Goal: Check status: Check status

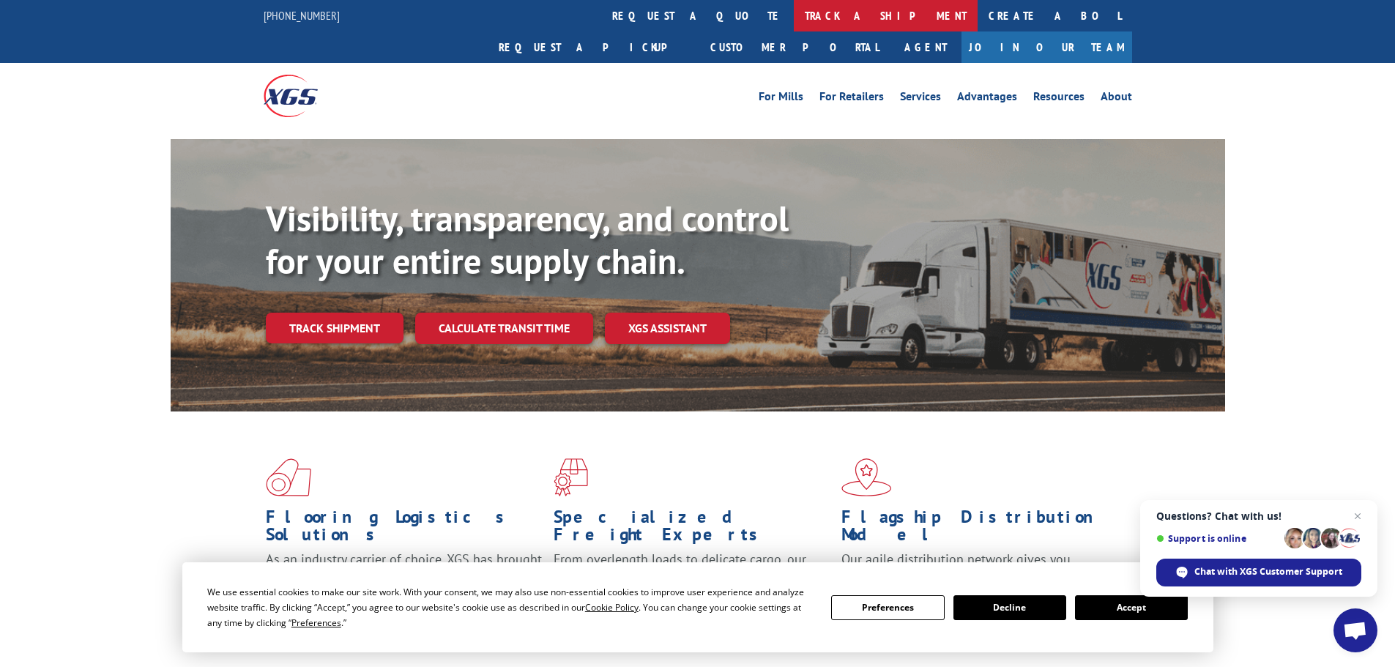
click at [794, 13] on link "track a shipment" at bounding box center [886, 15] width 184 height 31
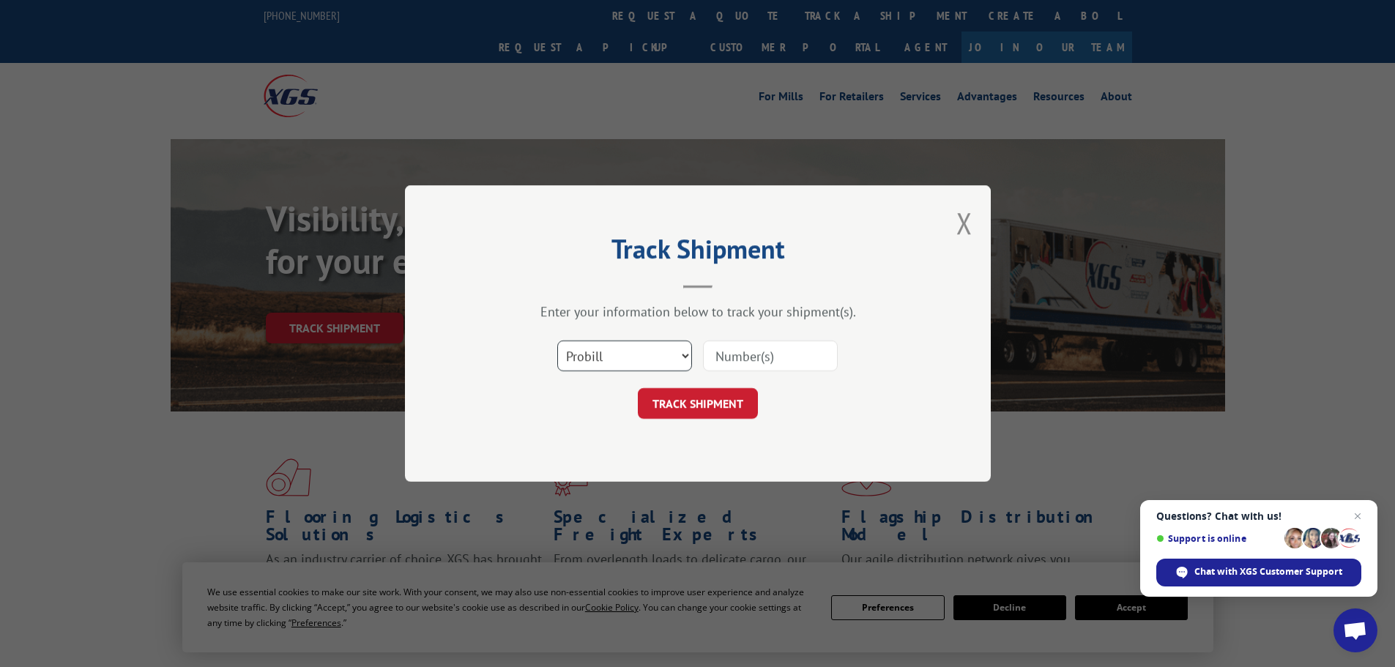
click at [635, 348] on select "Select category... Probill BOL PO" at bounding box center [624, 355] width 135 height 31
select select "bol"
click at [557, 340] on select "Select category... Probill BOL PO" at bounding box center [624, 355] width 135 height 31
click at [764, 349] on input at bounding box center [770, 355] width 135 height 31
paste input "5609118"
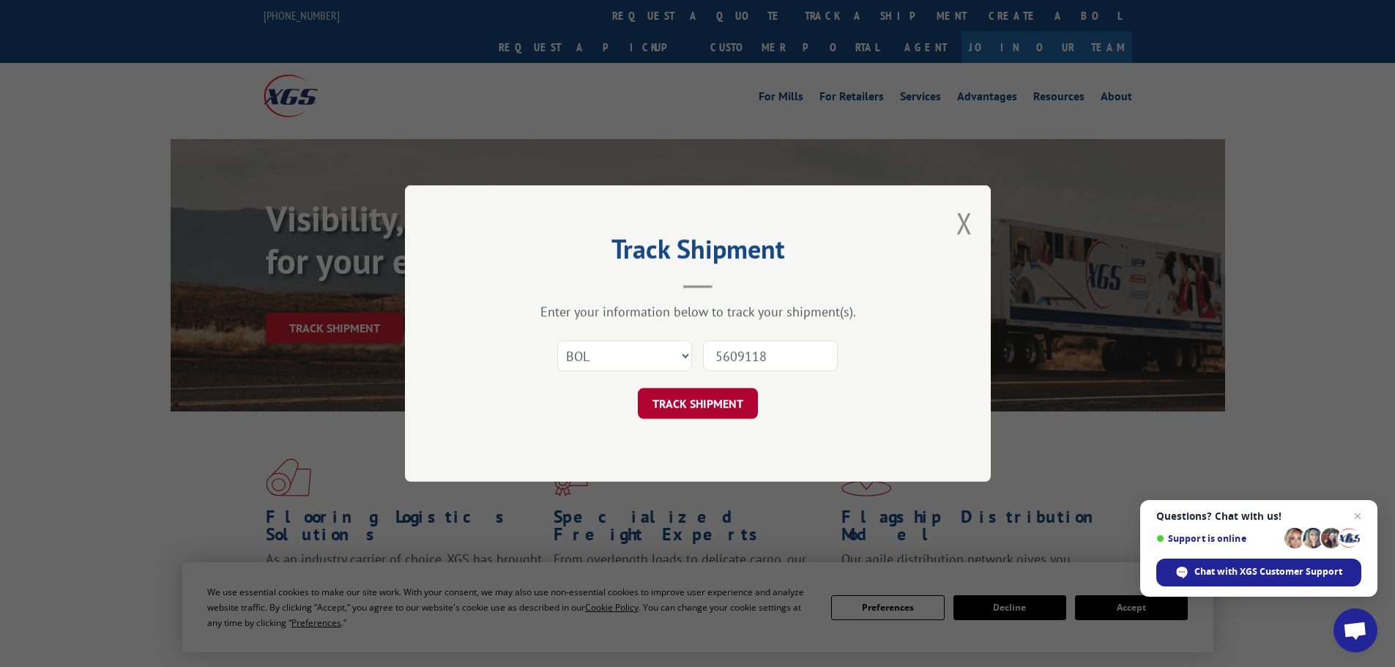
type input "5609118"
click at [701, 407] on button "TRACK SHIPMENT" at bounding box center [698, 403] width 120 height 31
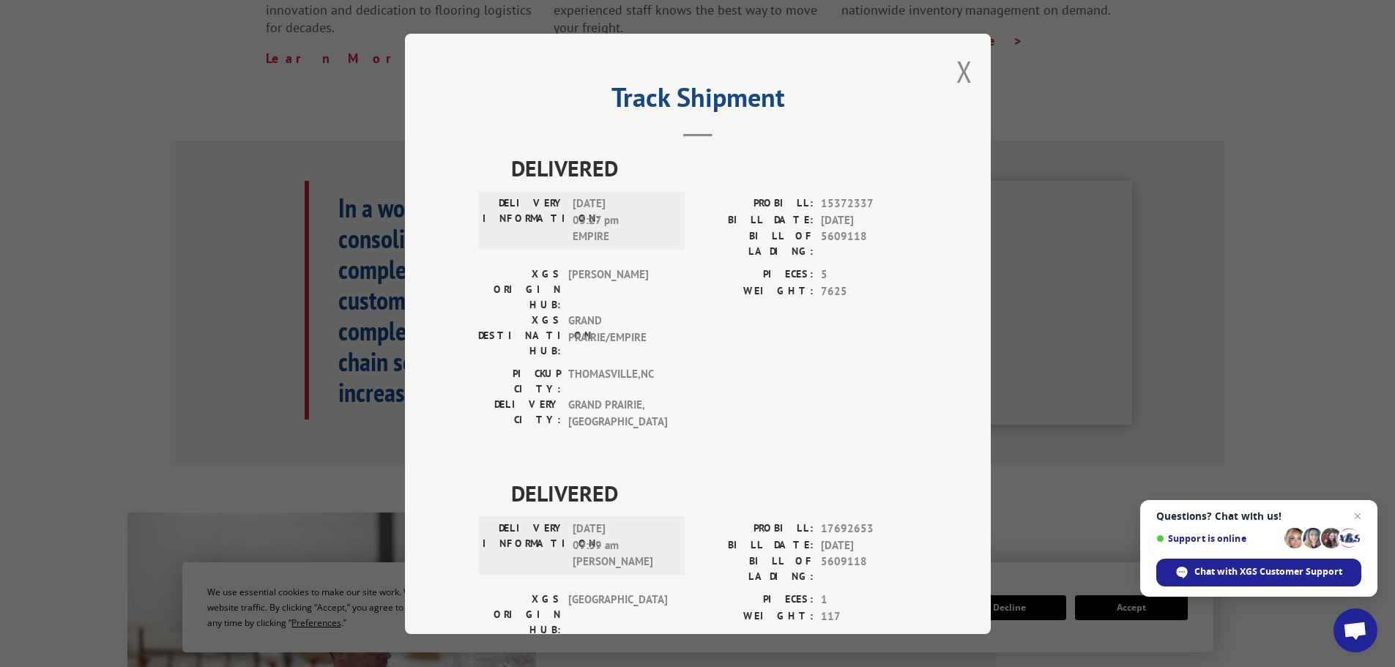
scroll to position [586, 0]
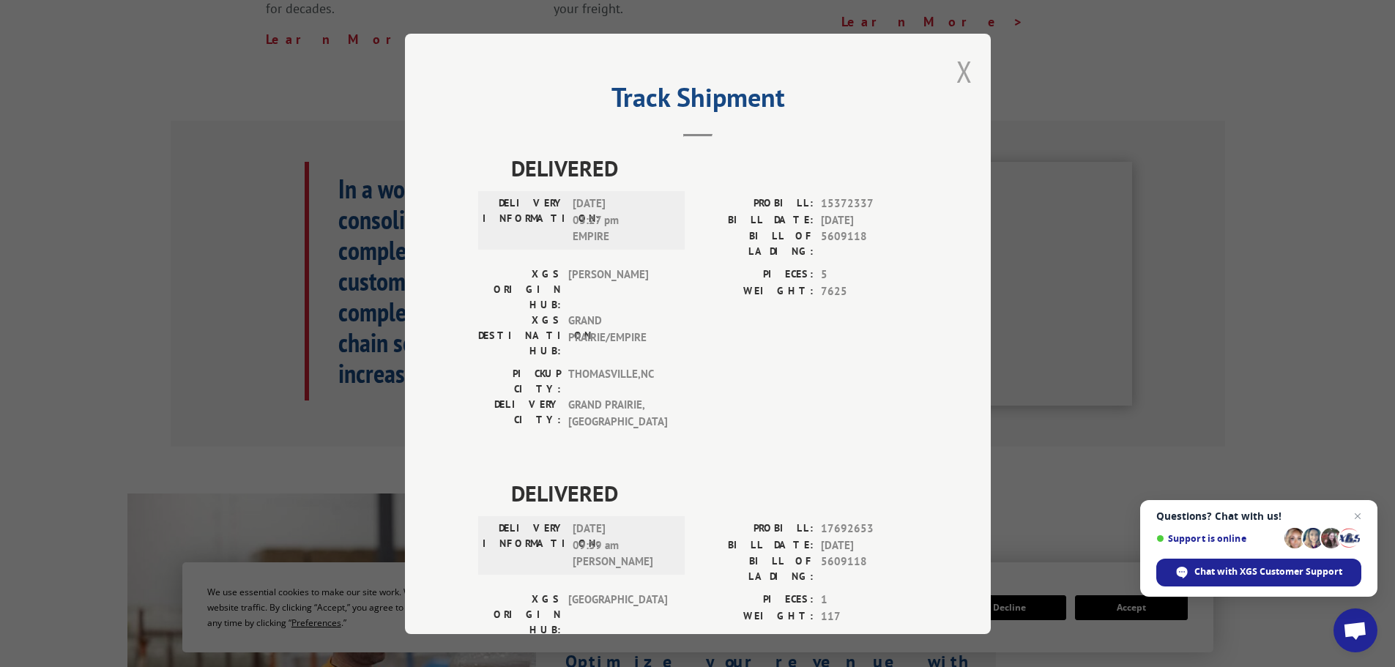
click at [960, 72] on button "Close modal" at bounding box center [964, 71] width 16 height 39
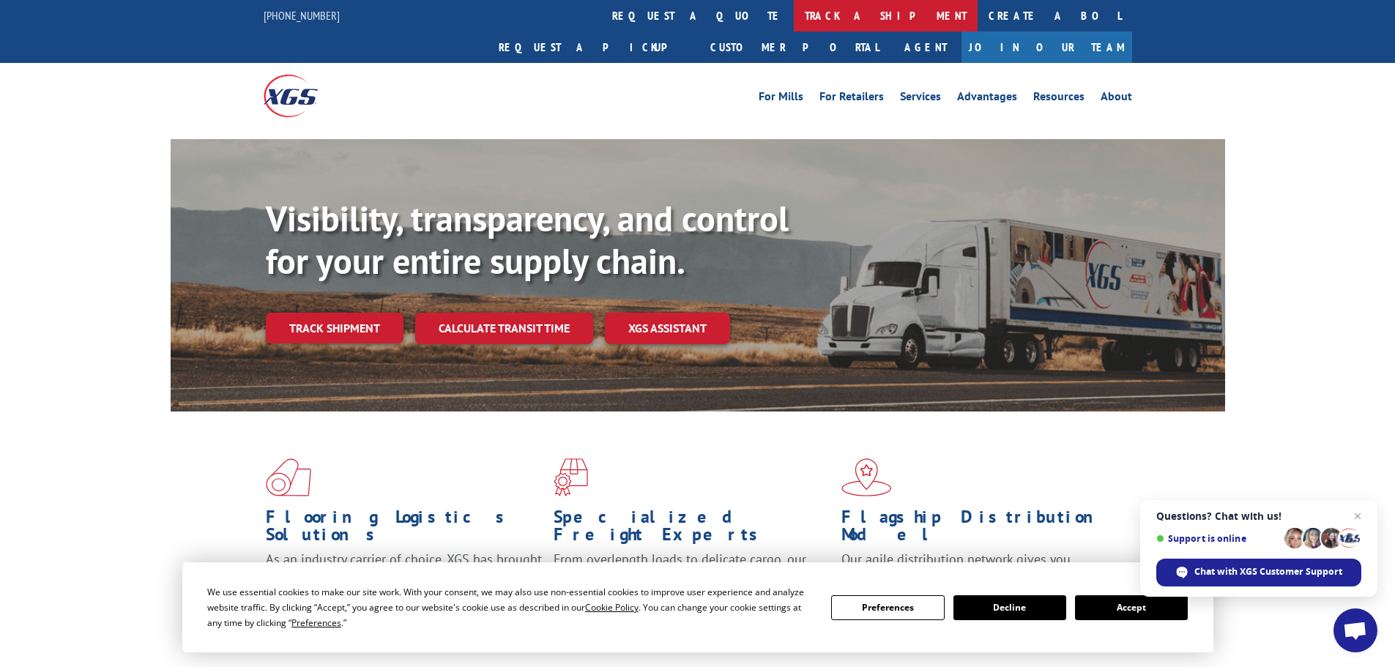
click at [794, 12] on link "track a shipment" at bounding box center [886, 15] width 184 height 31
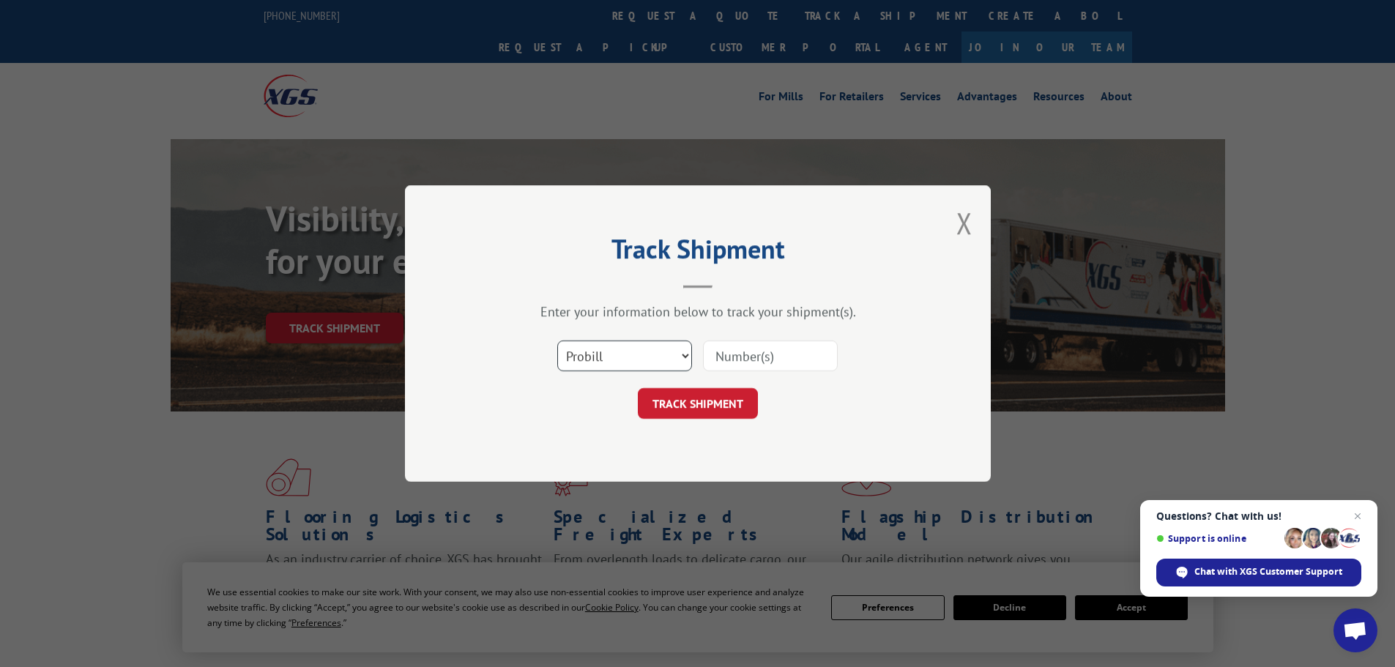
click at [647, 359] on select "Select category... Probill BOL PO" at bounding box center [624, 355] width 135 height 31
select select "bol"
click at [557, 340] on select "Select category... Probill BOL PO" at bounding box center [624, 355] width 135 height 31
click at [732, 359] on input at bounding box center [770, 355] width 135 height 31
paste input "7059335"
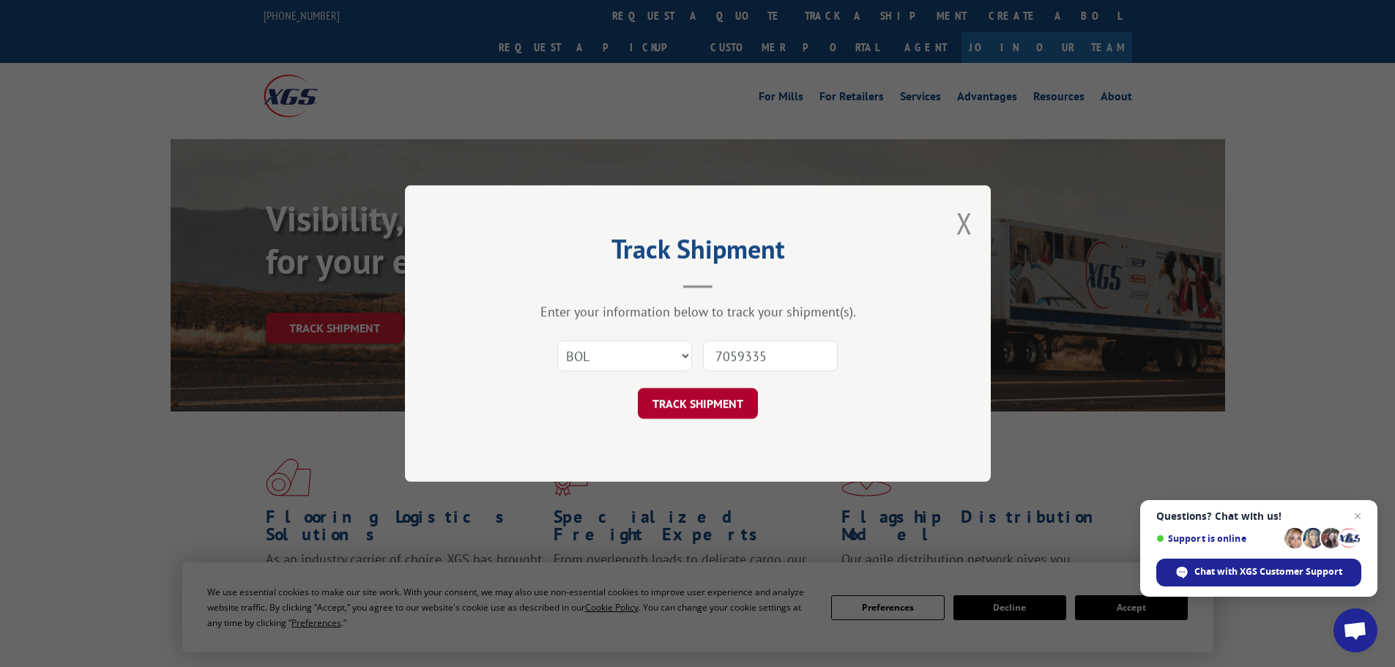
type input "7059335"
click at [726, 395] on button "TRACK SHIPMENT" at bounding box center [698, 403] width 120 height 31
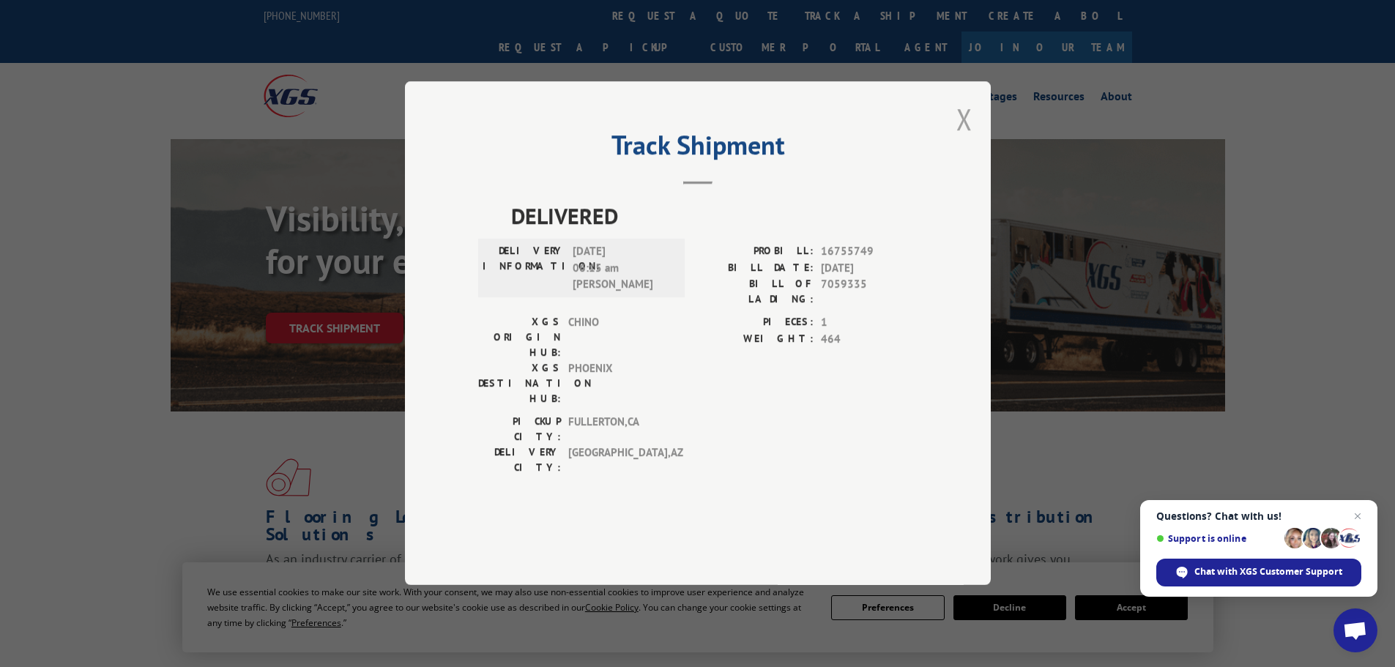
click at [961, 138] on button "Close modal" at bounding box center [964, 119] width 16 height 39
